Goal: Task Accomplishment & Management: Manage account settings

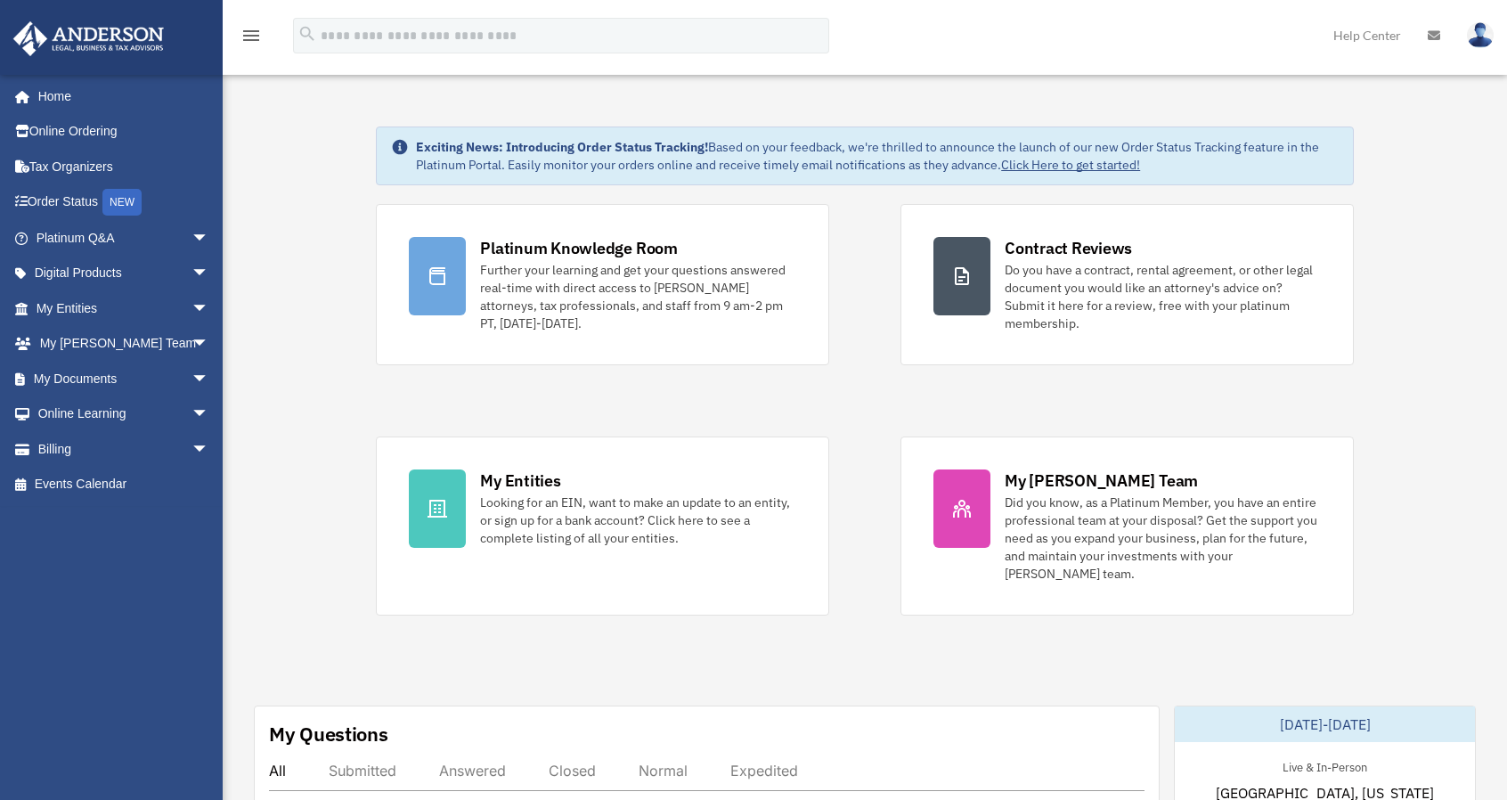
click at [878, 556] on div "Platinum Knowledge Room Further your learning and get your questions answered r…" at bounding box center [865, 409] width 978 height 411
click at [51, 449] on link "Billing arrow_drop_down" at bounding box center [123, 449] width 223 height 36
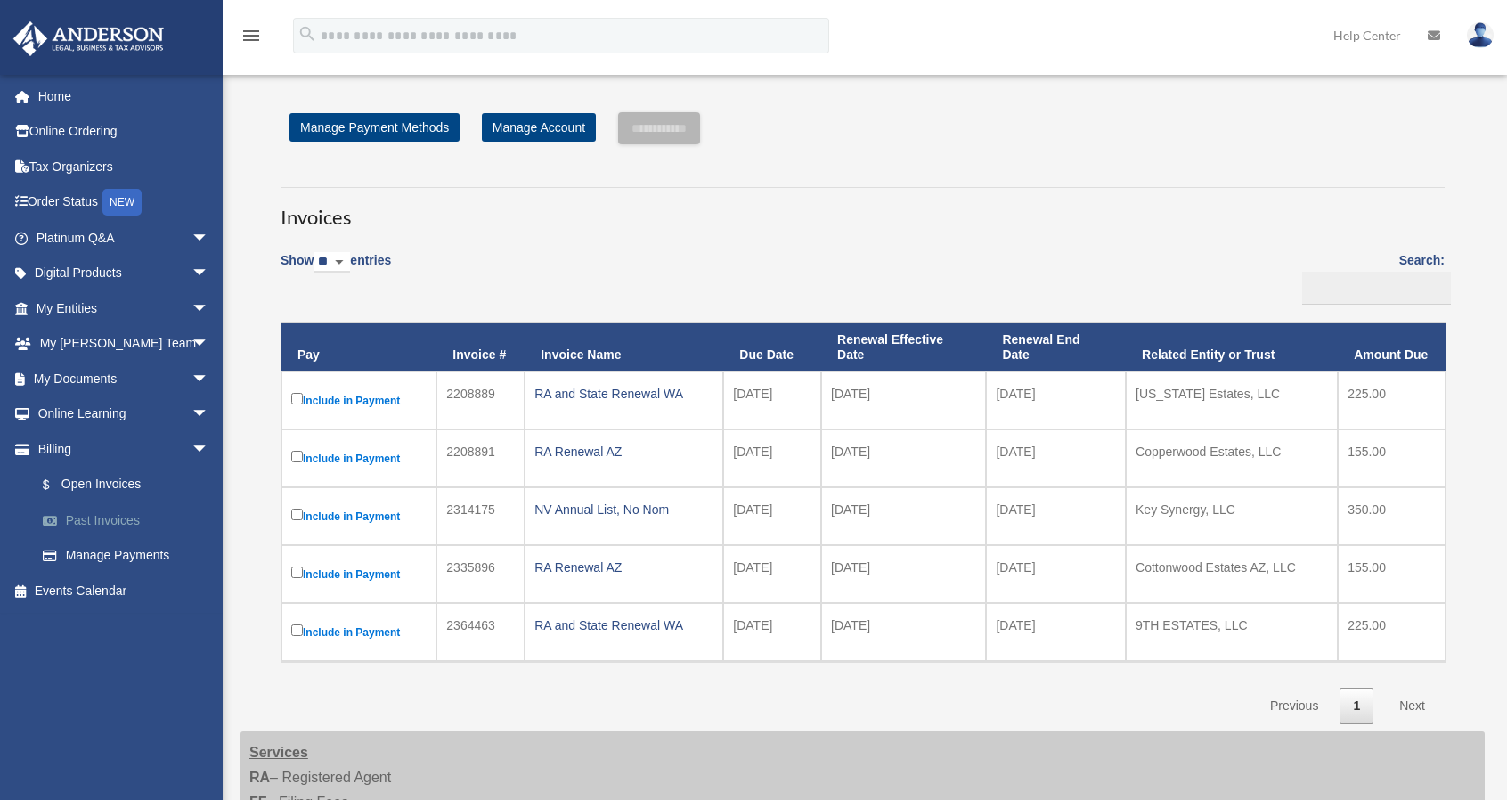
click at [105, 524] on link "Past Invoices" at bounding box center [130, 520] width 211 height 36
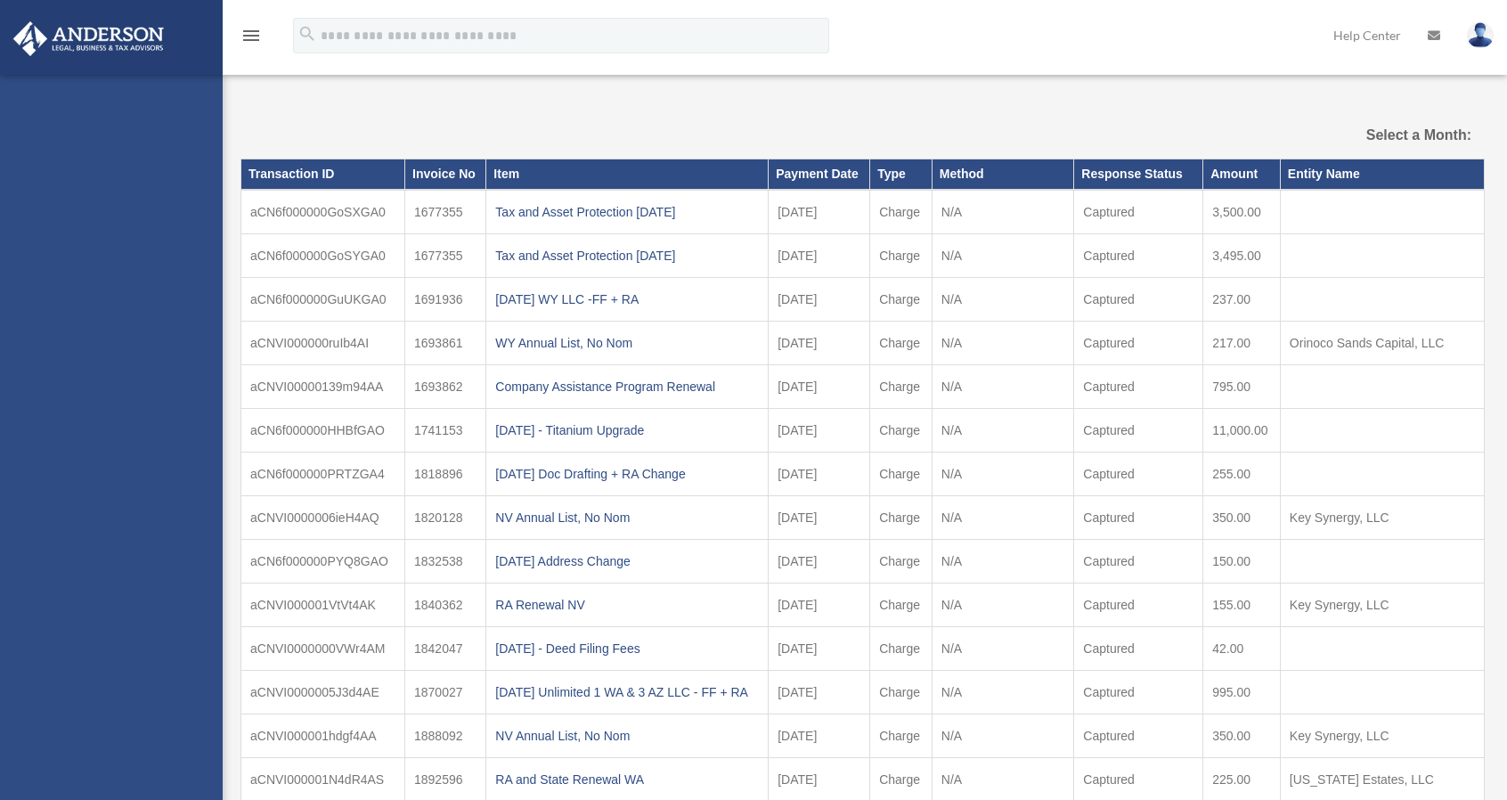
select select
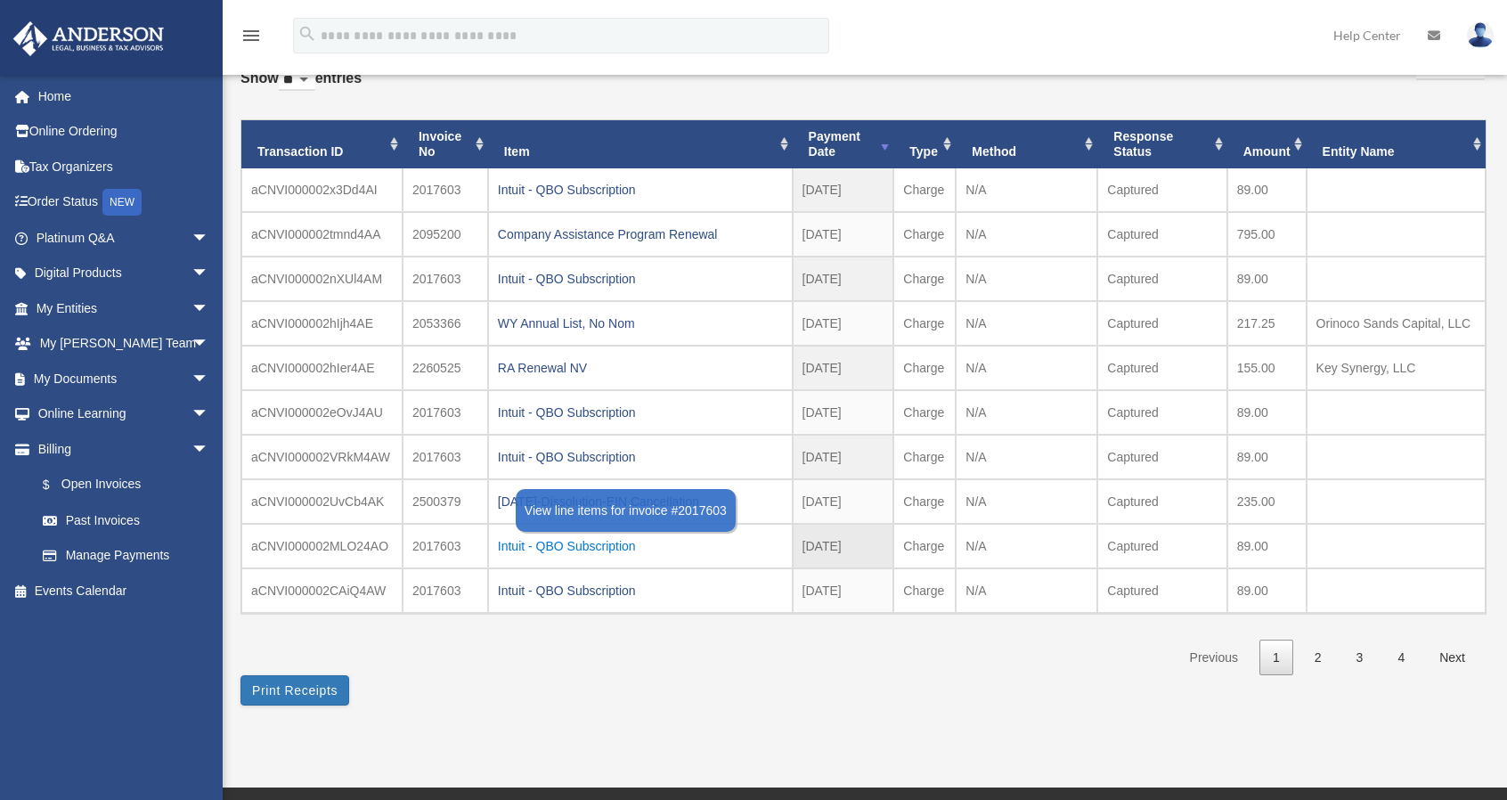
scroll to position [122, 0]
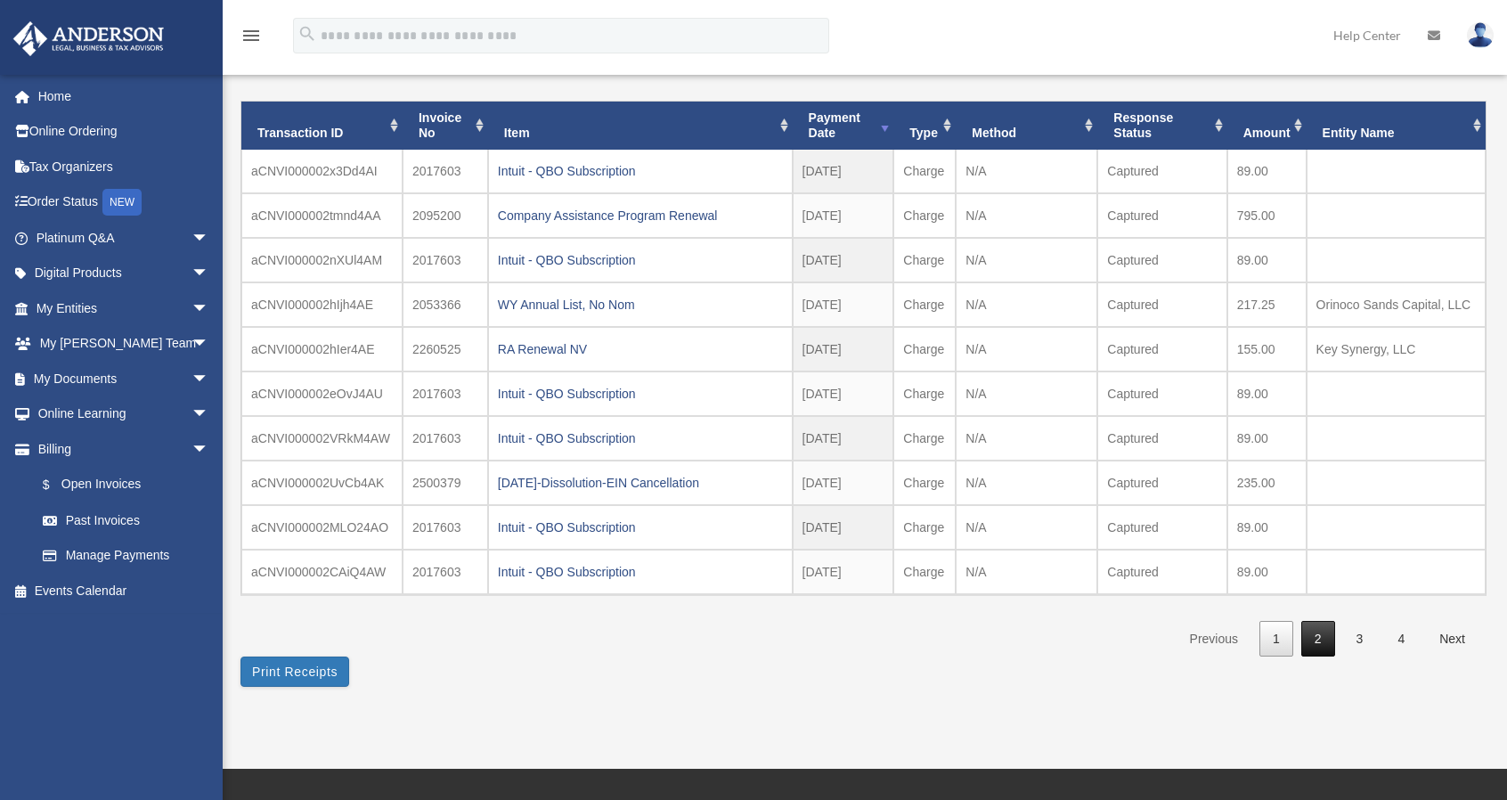
click at [1313, 642] on link "2" at bounding box center [1318, 639] width 34 height 37
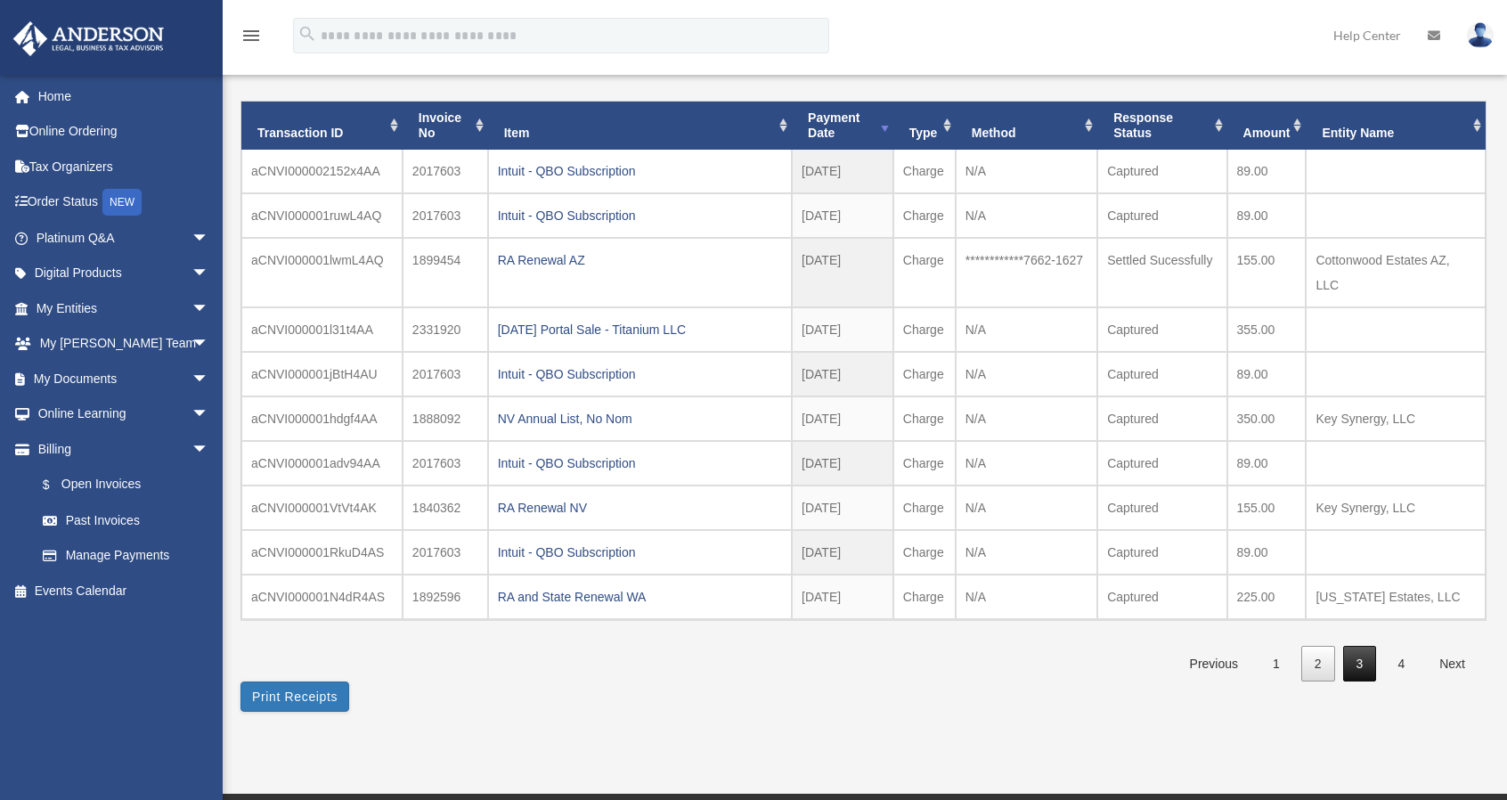
click at [1362, 646] on link "3" at bounding box center [1360, 664] width 34 height 37
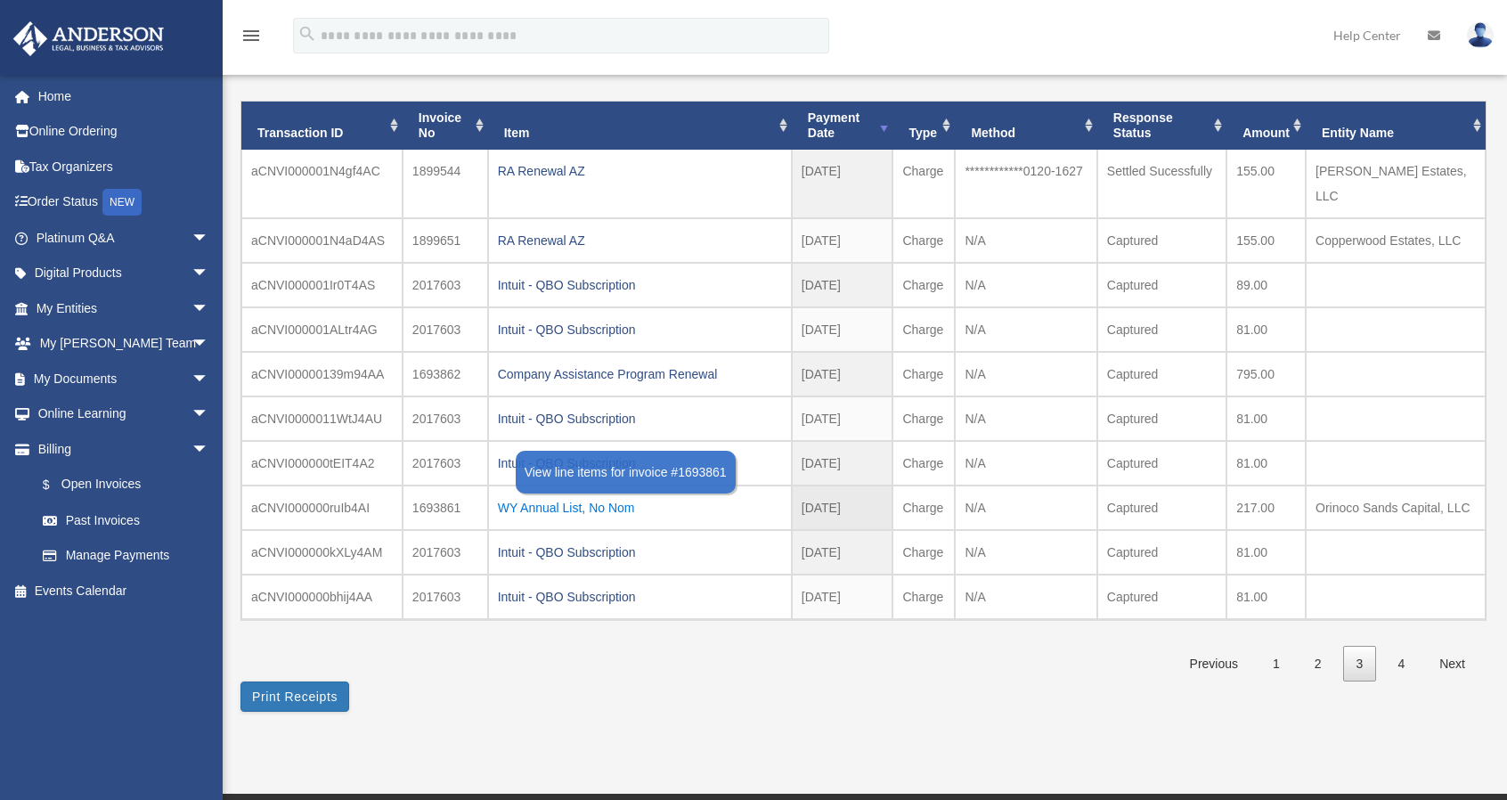
click at [597, 495] on div "WY Annual List, No Nom" at bounding box center [640, 507] width 284 height 25
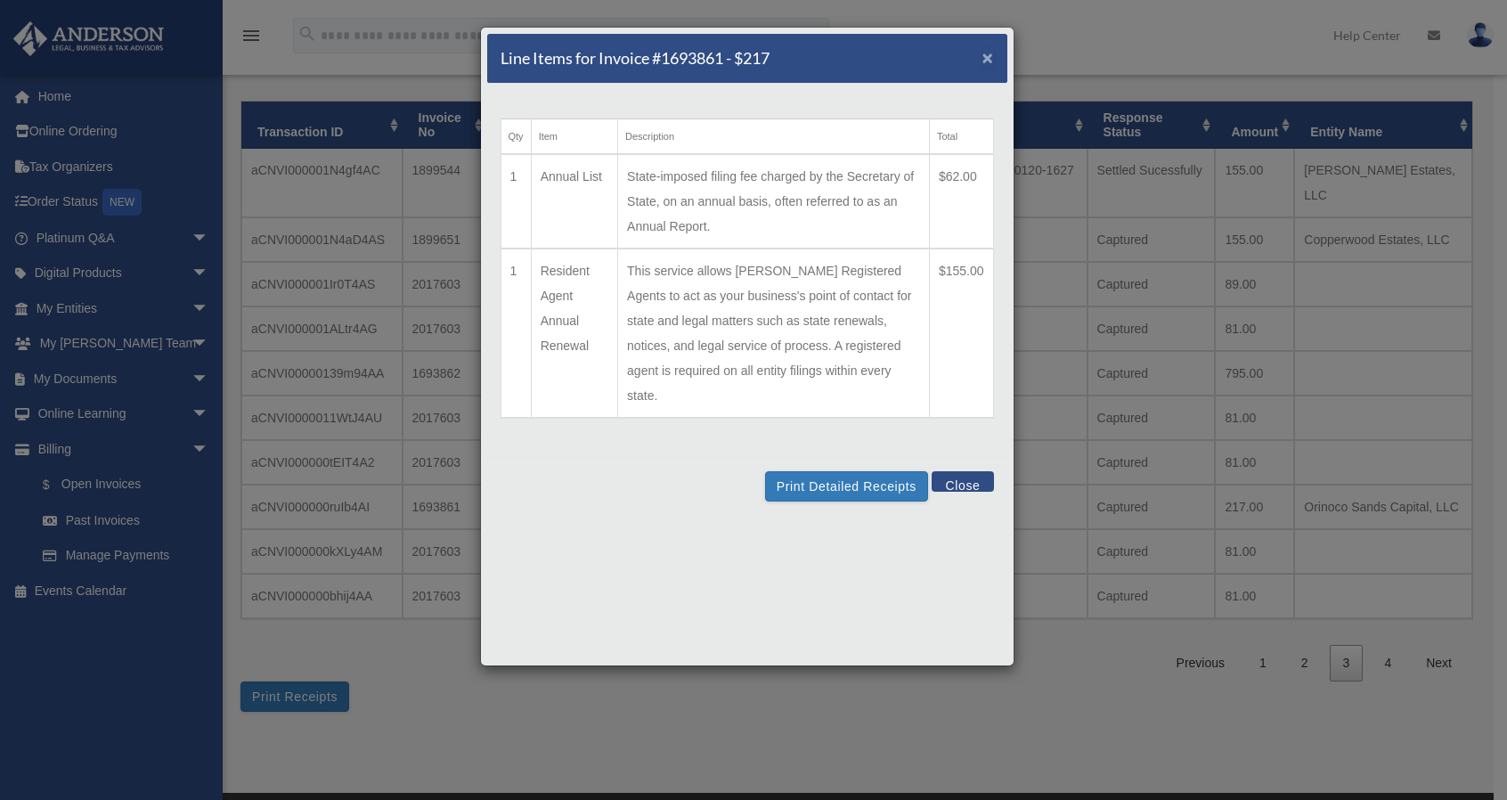
click at [982, 59] on span "×" at bounding box center [988, 57] width 12 height 20
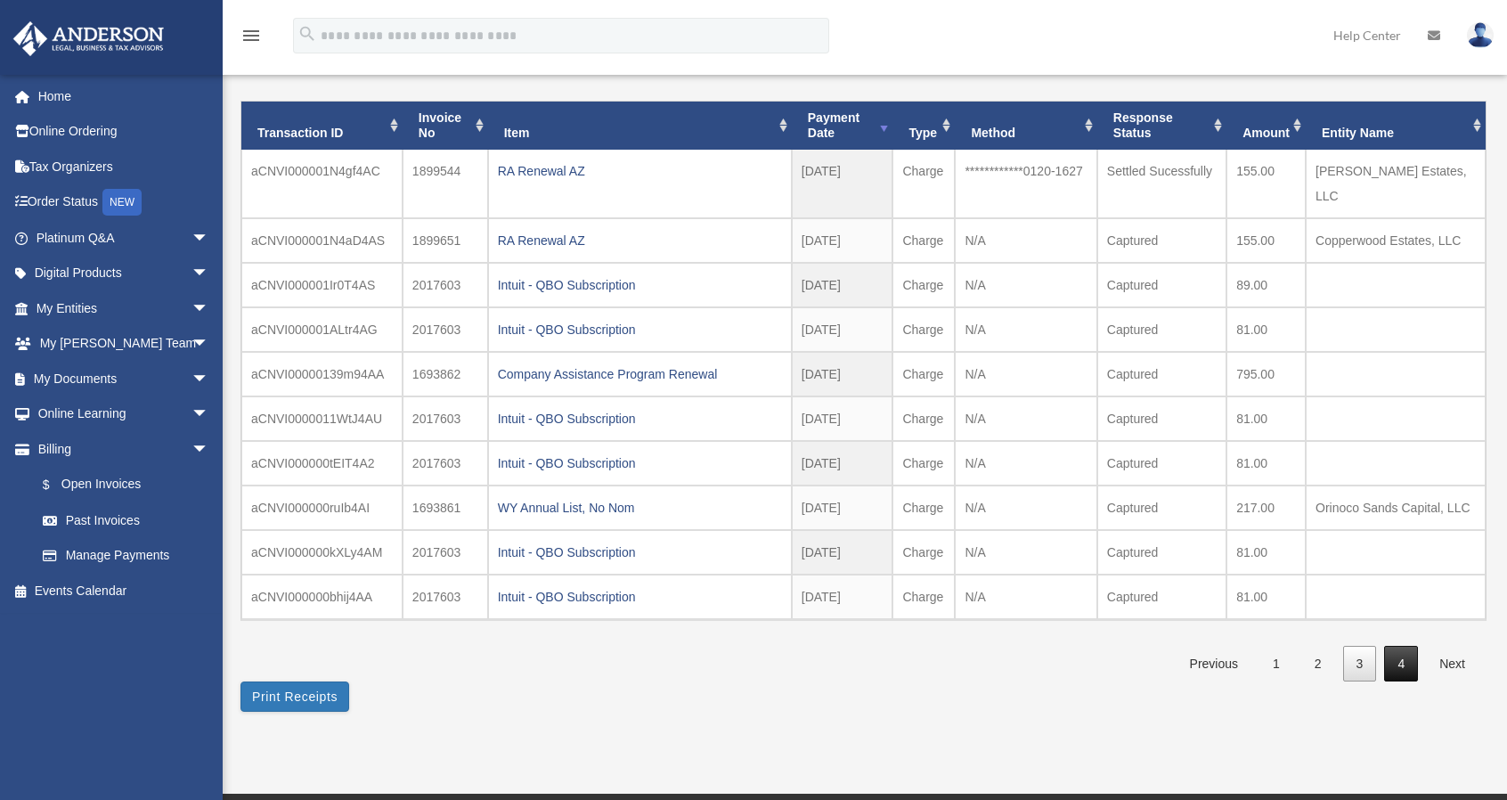
click at [1402, 646] on link "4" at bounding box center [1401, 664] width 34 height 37
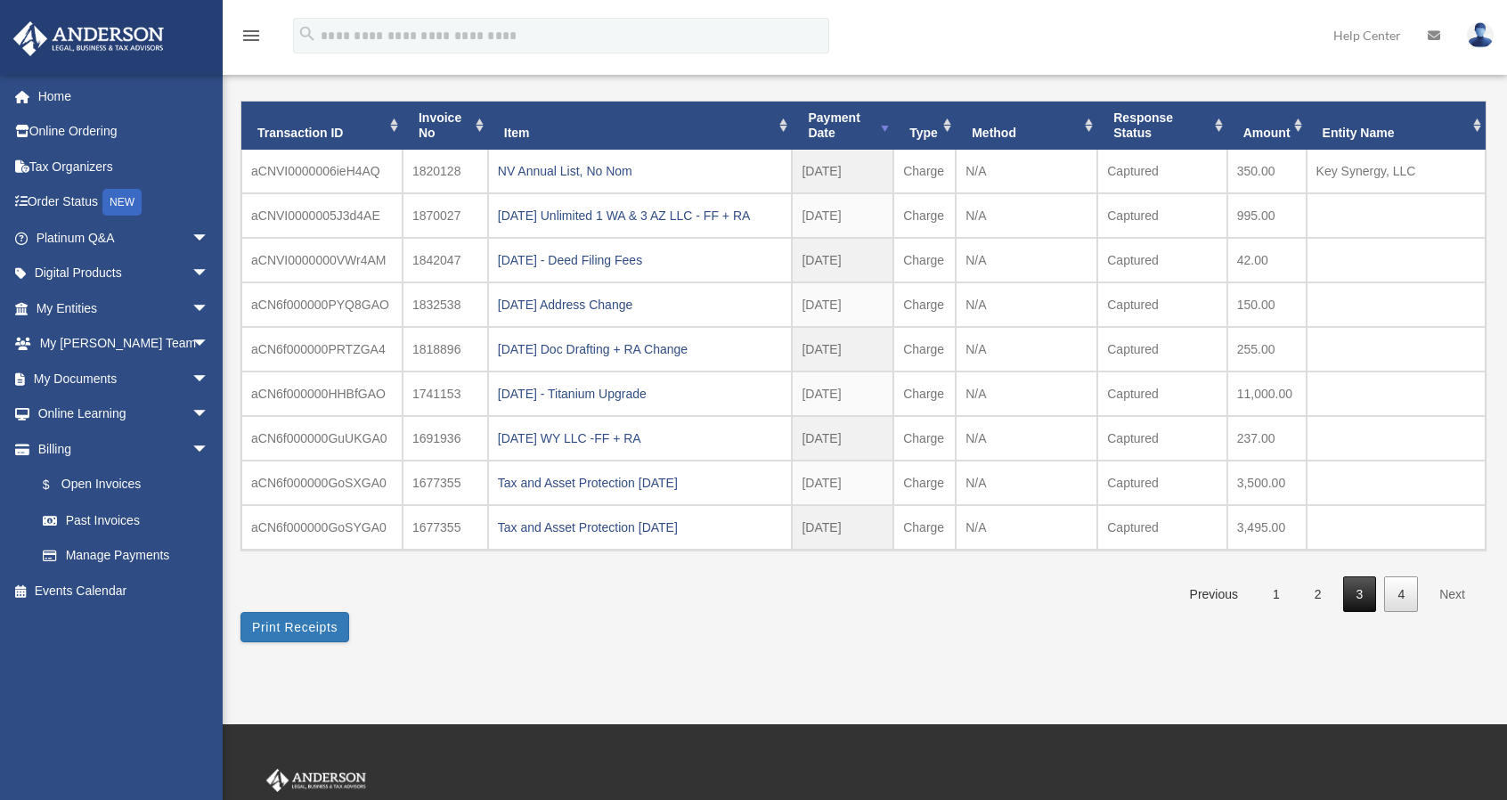
click at [1360, 592] on link "3" at bounding box center [1360, 594] width 34 height 37
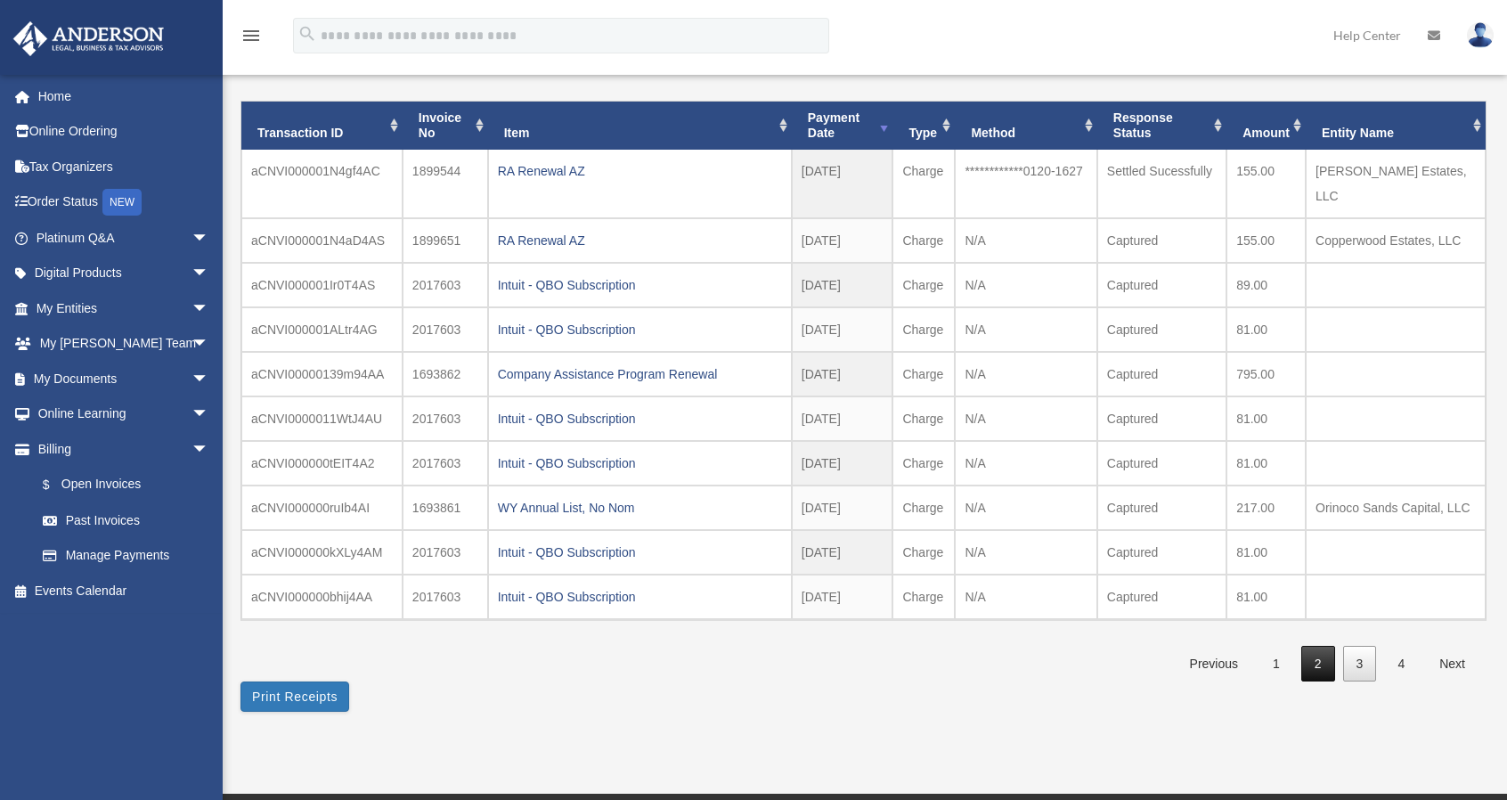
click at [1323, 646] on link "2" at bounding box center [1318, 664] width 34 height 37
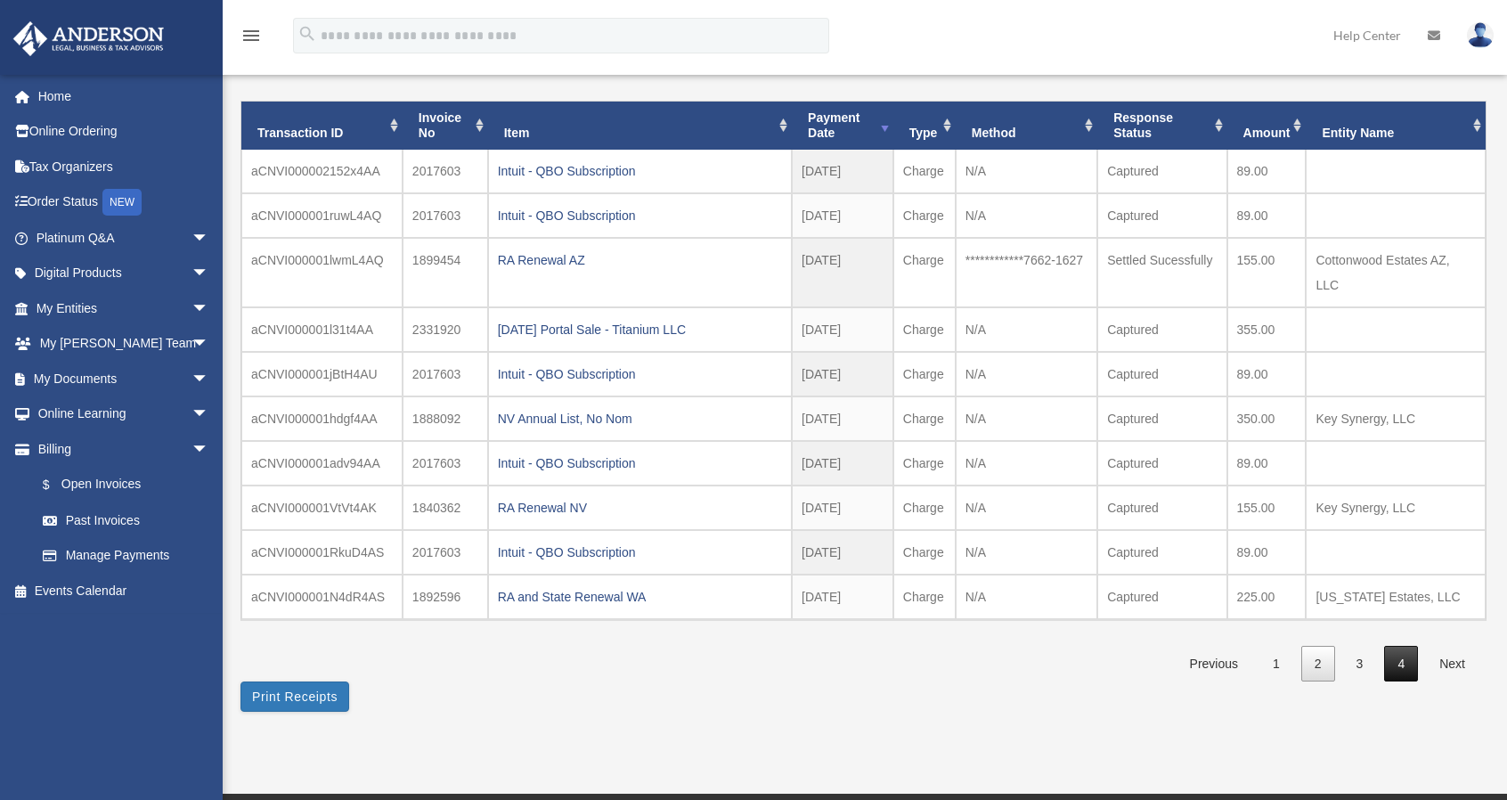
click at [1403, 646] on link "4" at bounding box center [1401, 664] width 34 height 37
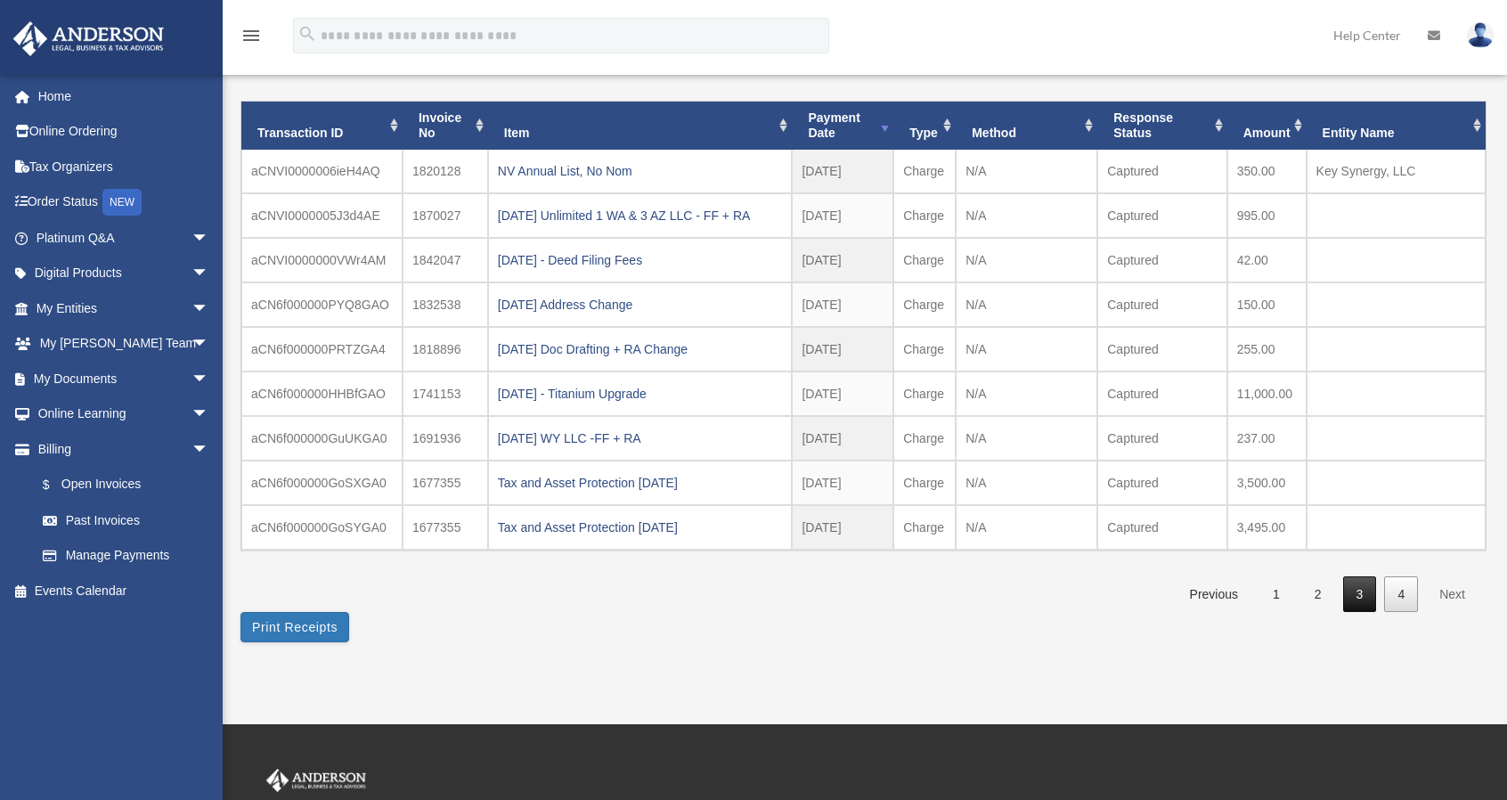
click at [1366, 591] on link "3" at bounding box center [1360, 594] width 34 height 37
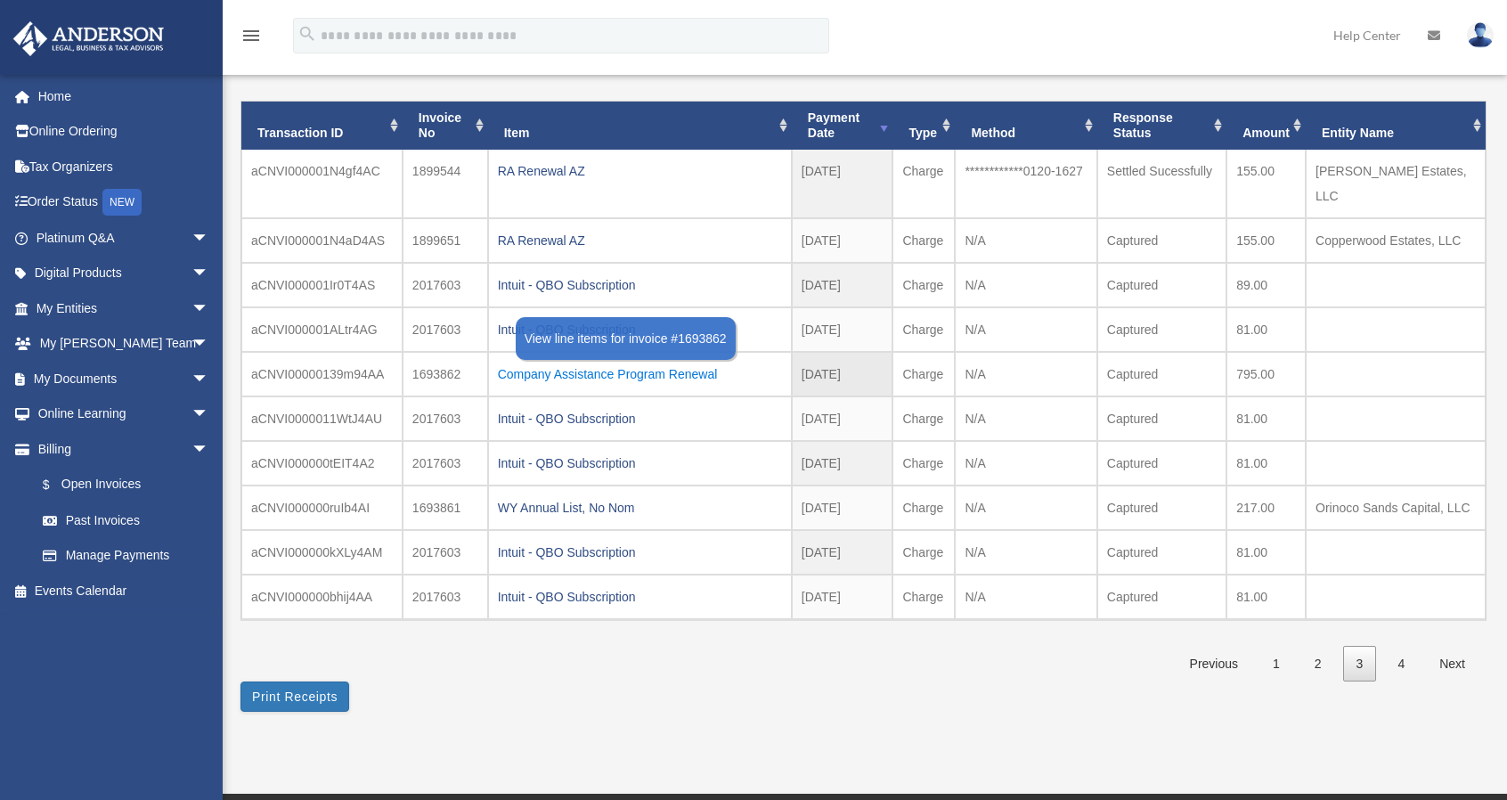
click at [558, 361] on div "Company Assistance Program Renewal" at bounding box center [640, 373] width 284 height 25
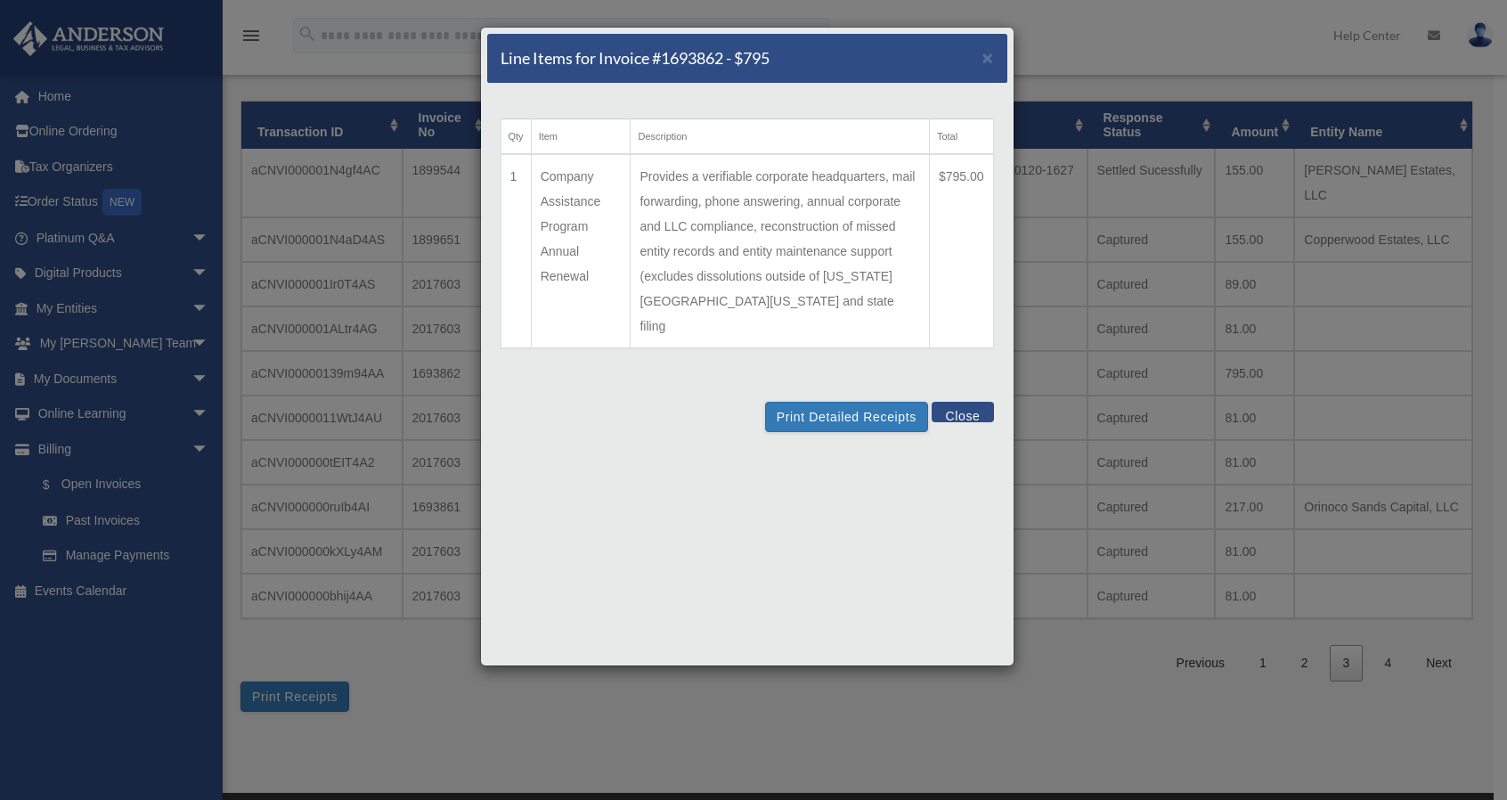
click at [967, 402] on button "Close" at bounding box center [961, 412] width 61 height 20
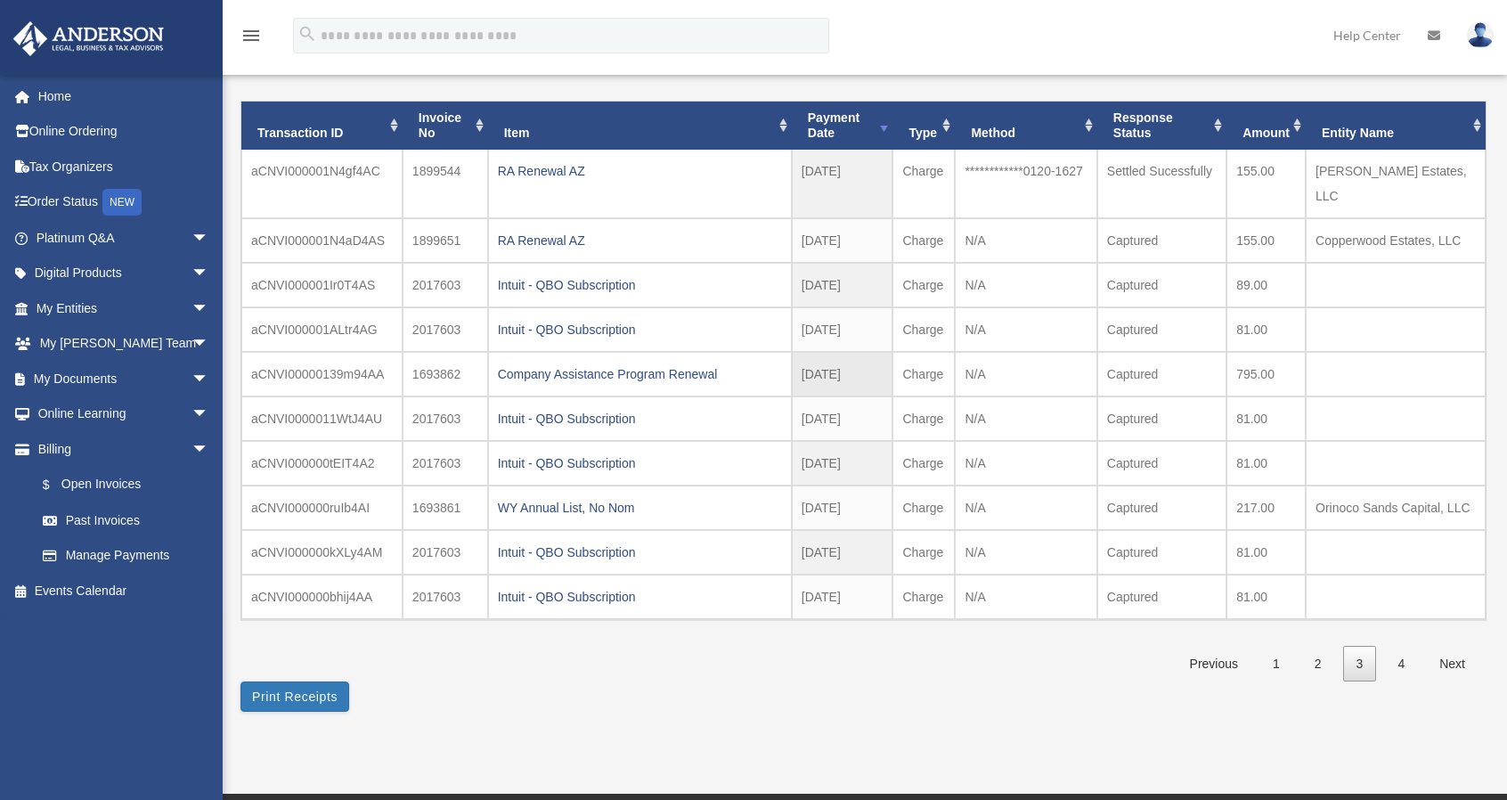
click at [342, 352] on td "aCNVI00000139m94AA" at bounding box center [321, 374] width 161 height 45
click at [288, 681] on button "Print Receipts" at bounding box center [294, 696] width 109 height 30
click at [1405, 646] on link "4" at bounding box center [1401, 664] width 34 height 37
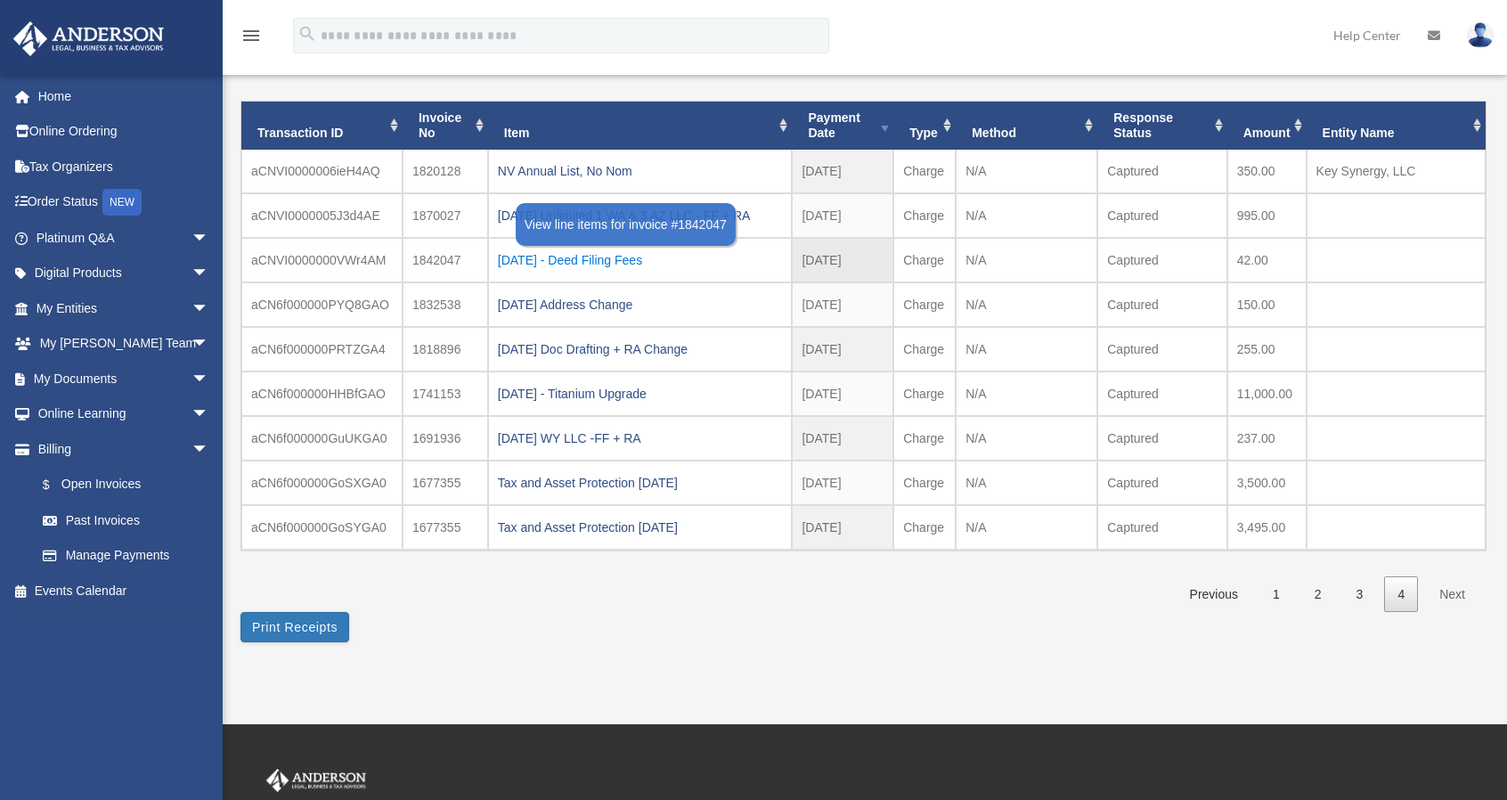
click at [649, 258] on div "2023.12.05 - Deed Filing Fees" at bounding box center [640, 260] width 285 height 25
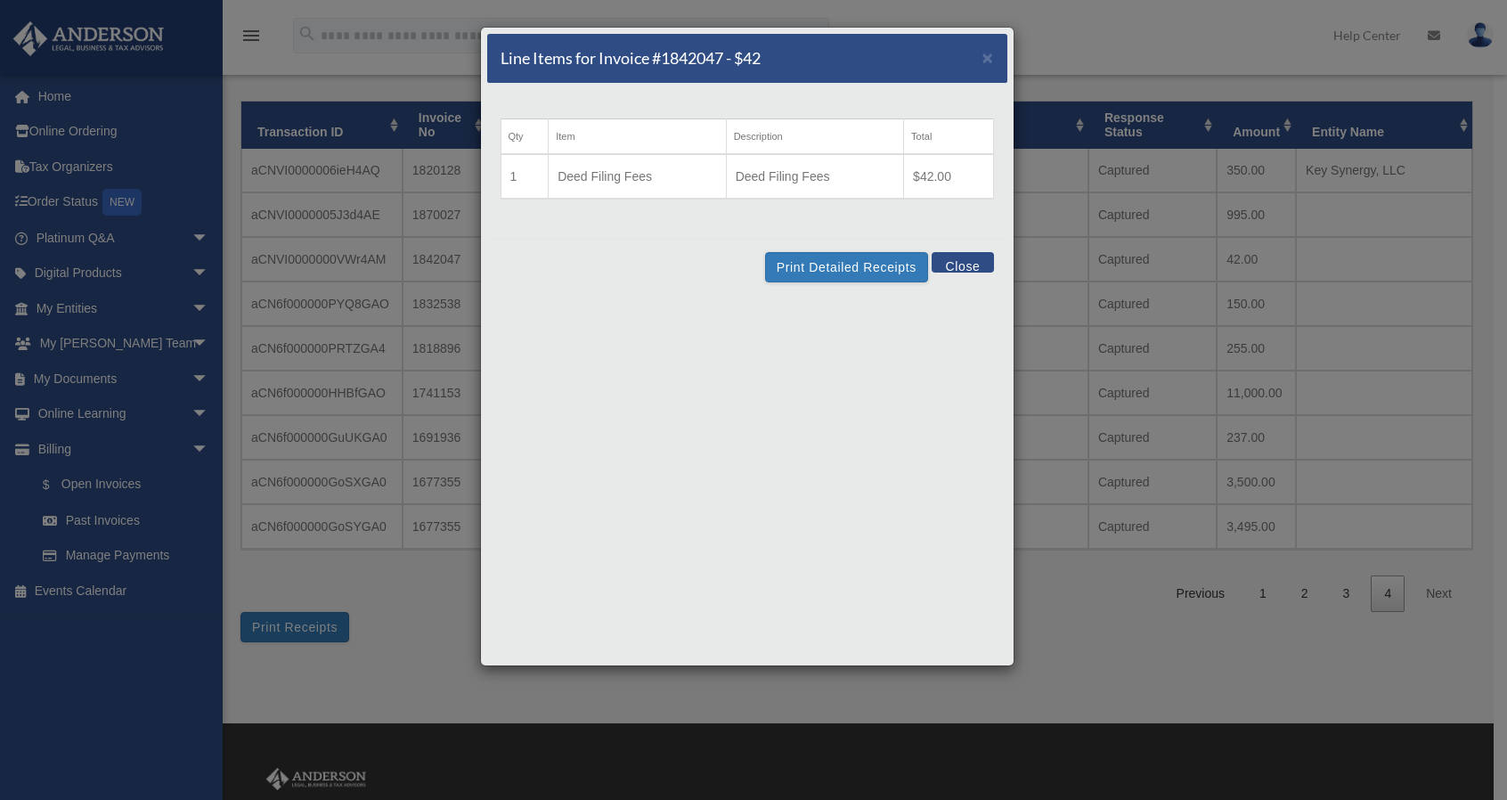
click at [965, 268] on button "Close" at bounding box center [961, 262] width 61 height 20
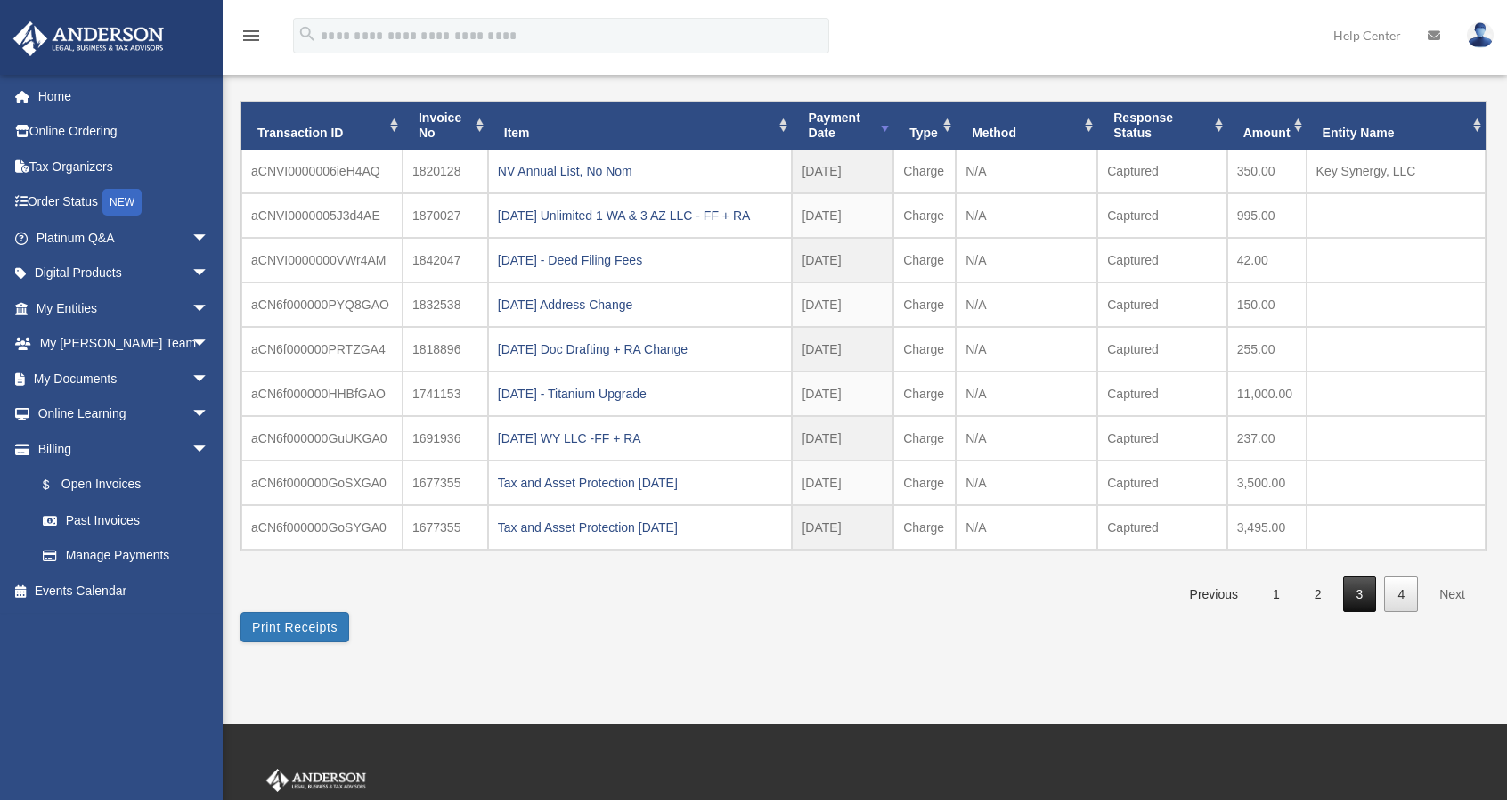
click at [1360, 592] on link "3" at bounding box center [1360, 594] width 34 height 37
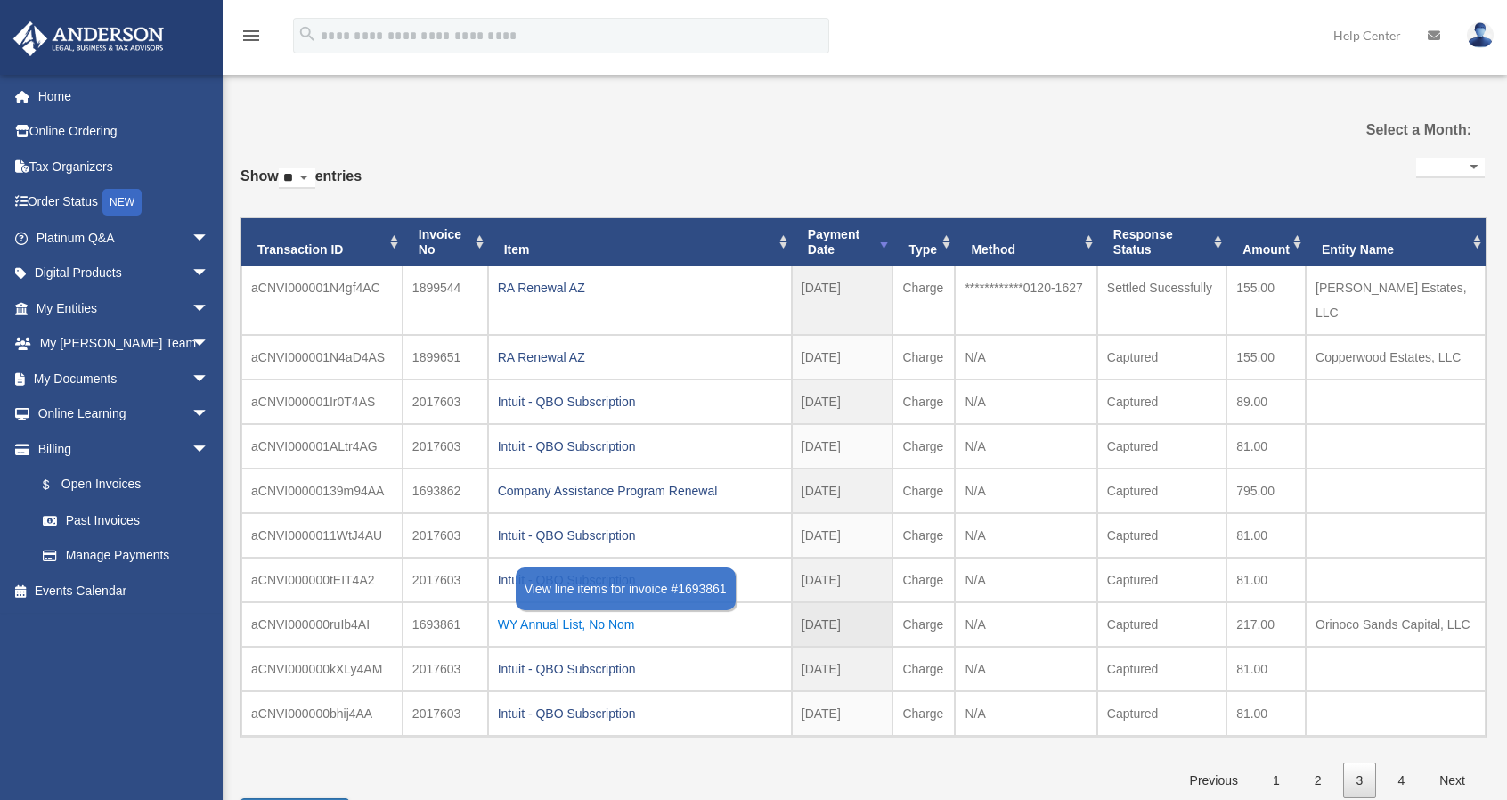
scroll to position [0, 0]
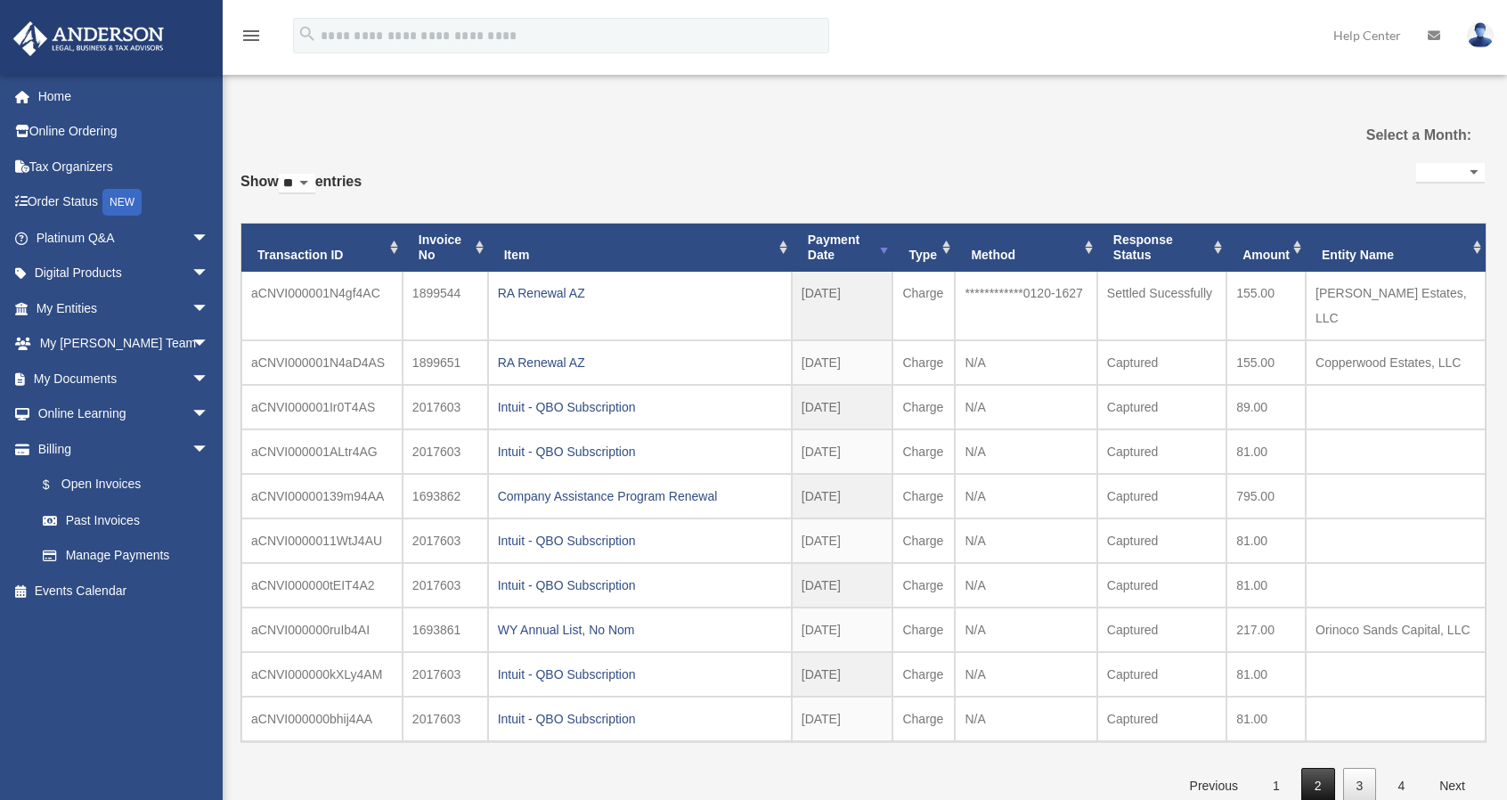
click at [1315, 768] on link "2" at bounding box center [1318, 786] width 34 height 37
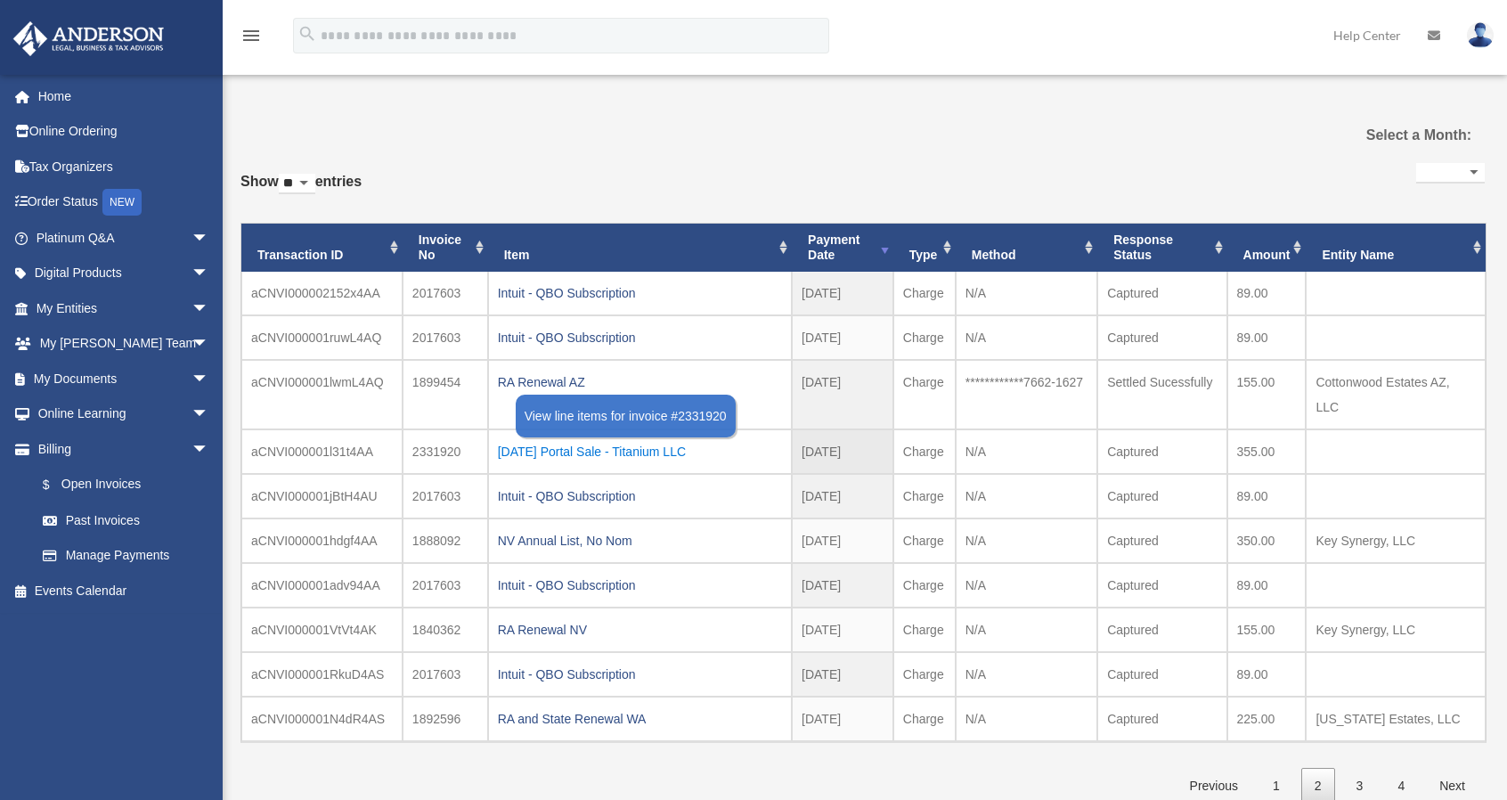
click at [615, 439] on div "2025.12.31 Portal Sale - Titanium LLC" at bounding box center [640, 451] width 284 height 25
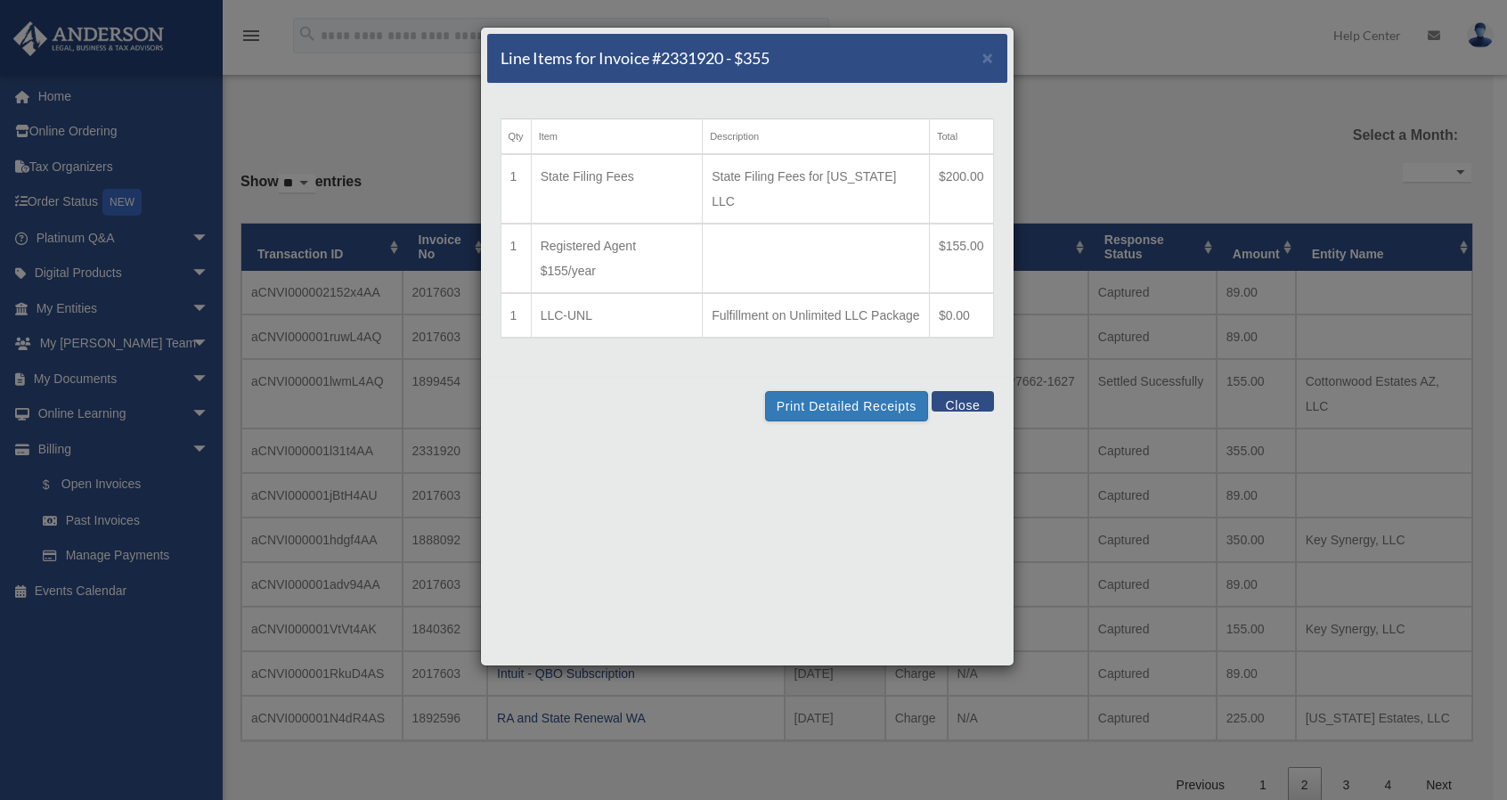
click at [961, 391] on button "Close" at bounding box center [961, 401] width 61 height 20
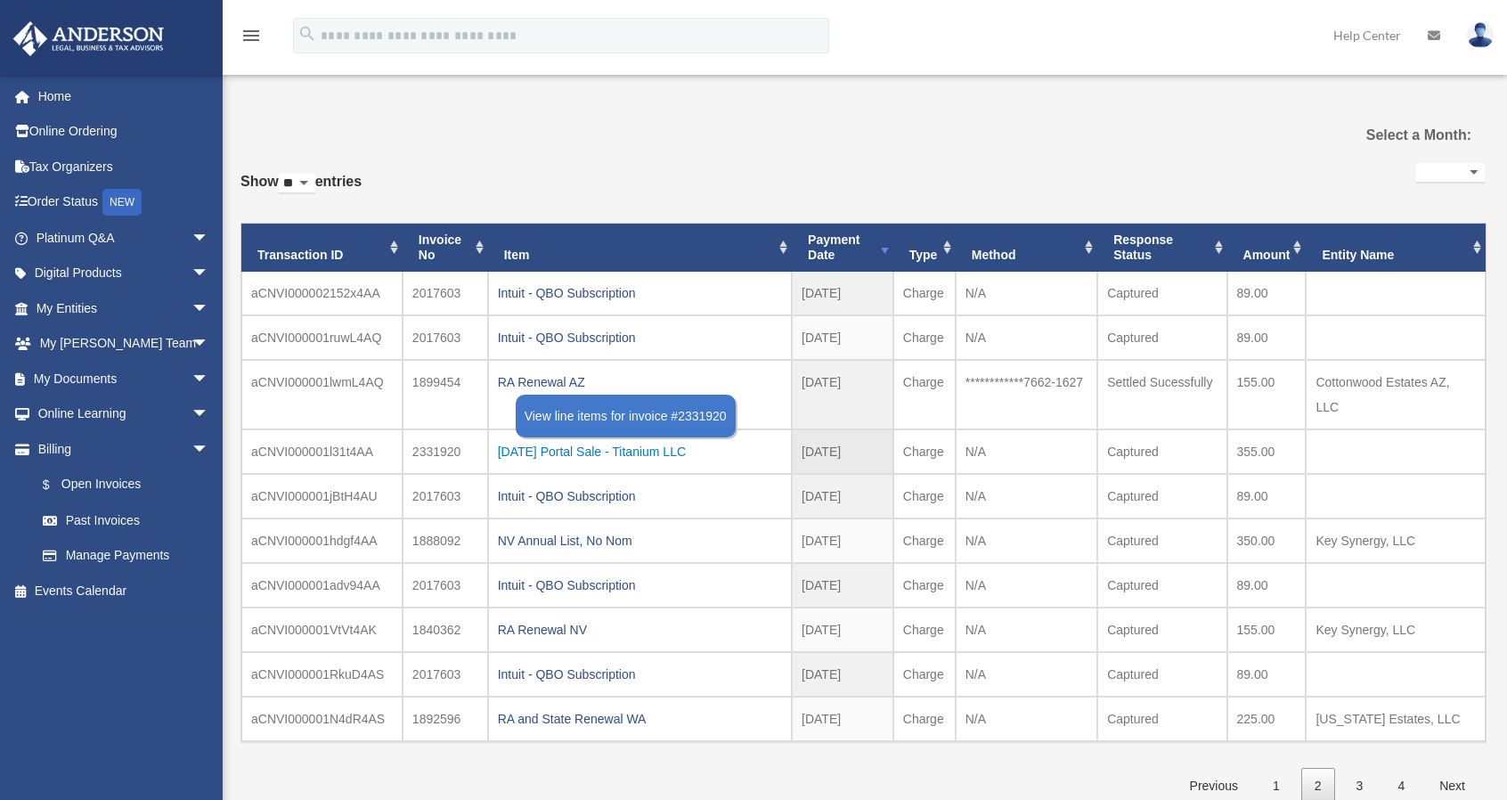
click at [697, 439] on div "2025.12.31 Portal Sale - Titanium LLC" at bounding box center [640, 451] width 284 height 25
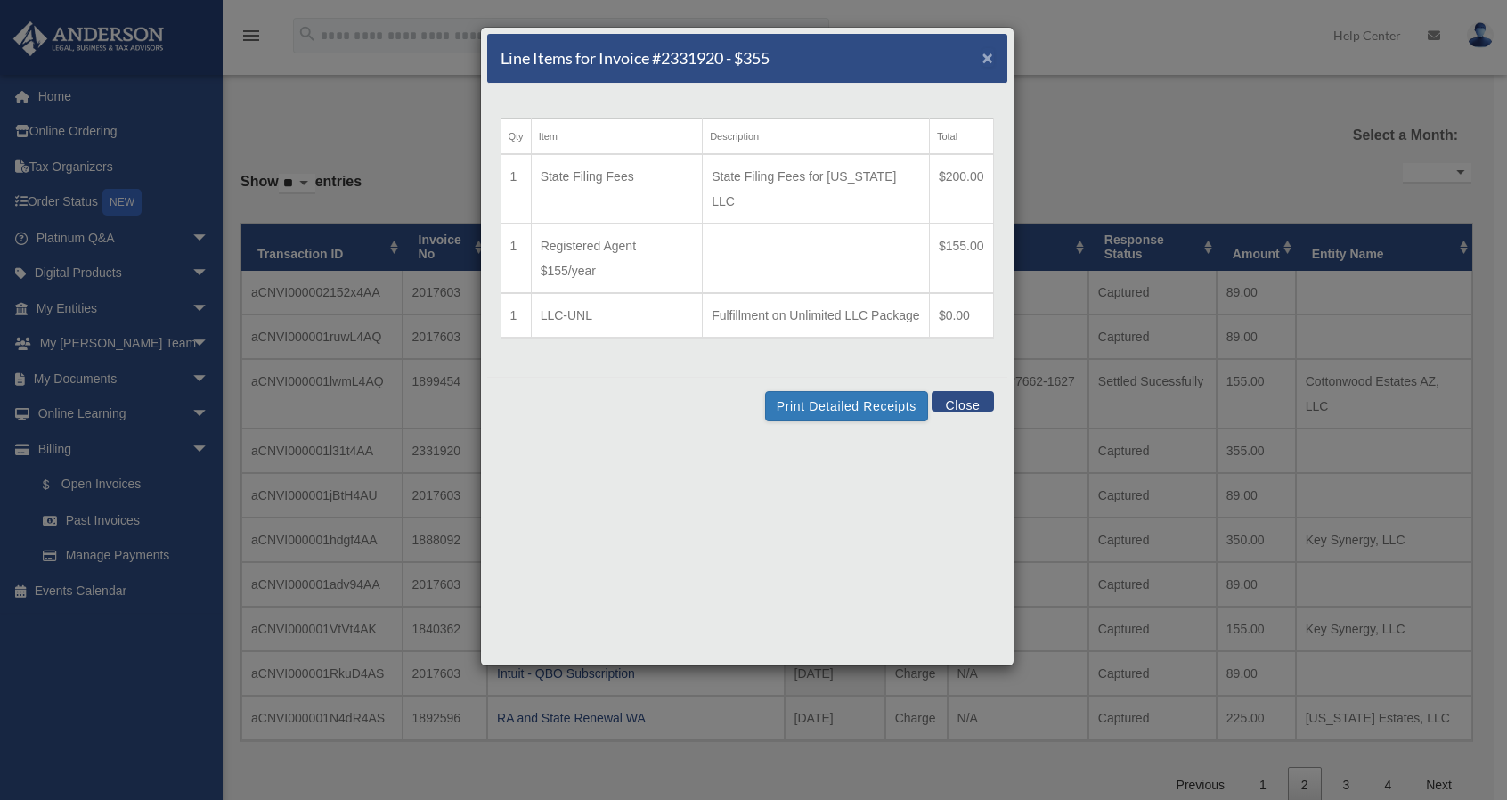
click at [987, 58] on span "×" at bounding box center [988, 57] width 12 height 20
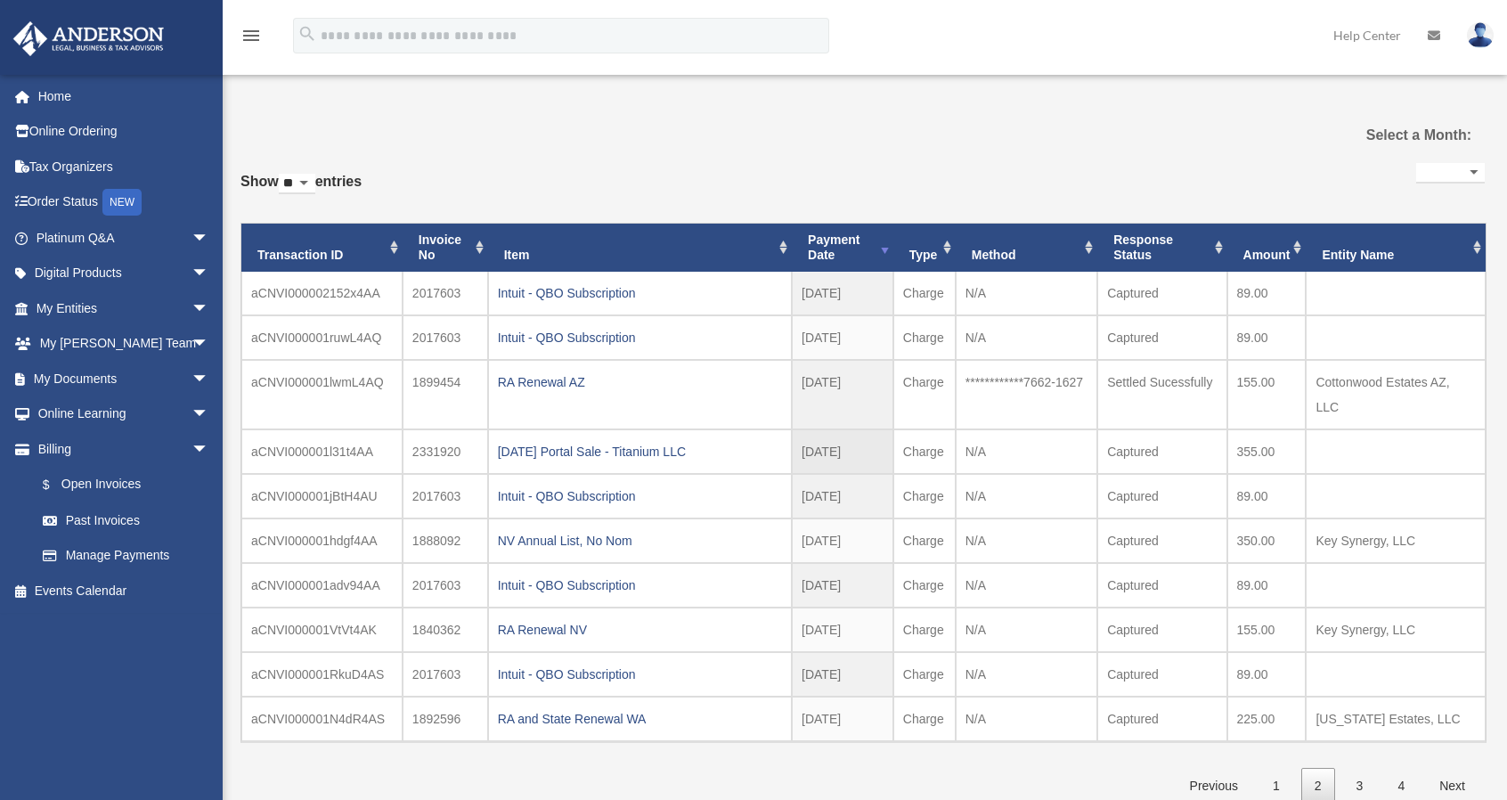
drag, startPoint x: 722, startPoint y: 426, endPoint x: 493, endPoint y: 428, distance: 228.8
click at [493, 429] on td "2025.12.31 Portal Sale - Titanium LLC" at bounding box center [640, 451] width 304 height 45
